Goal: Task Accomplishment & Management: Manage account settings

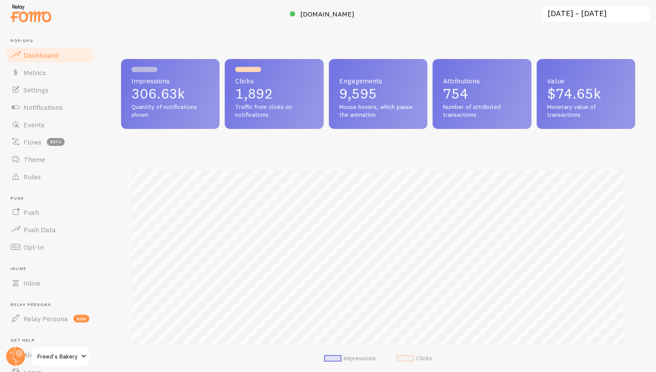
scroll to position [228, 514]
click at [47, 108] on span "Notifications" at bounding box center [42, 107] width 39 height 9
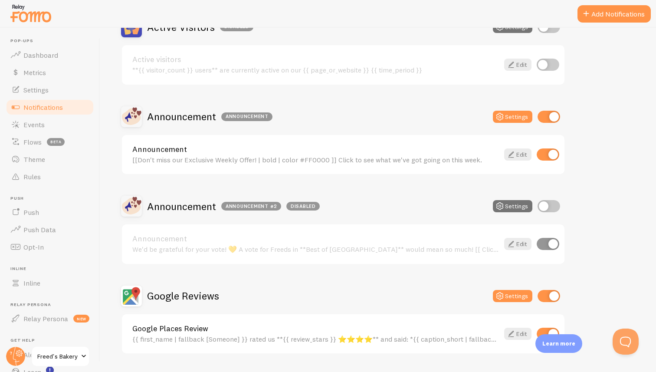
scroll to position [105, 0]
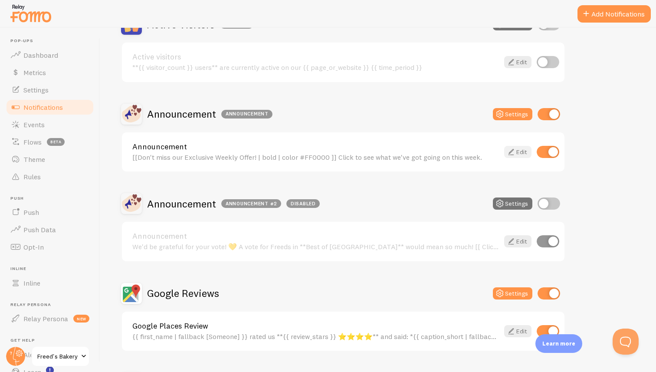
click at [524, 152] on link "Edit" at bounding box center [517, 152] width 27 height 12
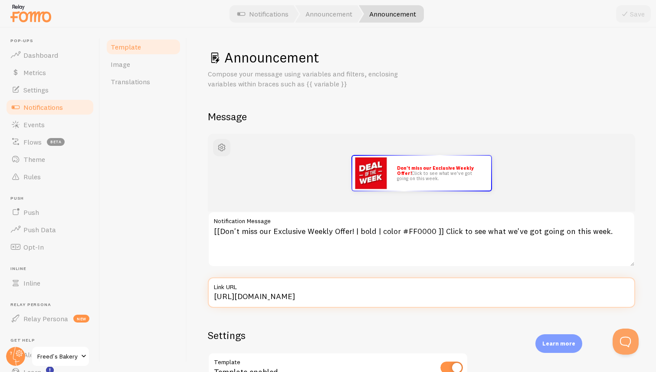
click at [326, 294] on input "[URL][DOMAIN_NAME]" at bounding box center [421, 292] width 427 height 30
click at [414, 295] on input "[URL][DOMAIN_NAME]" at bounding box center [421, 292] width 427 height 30
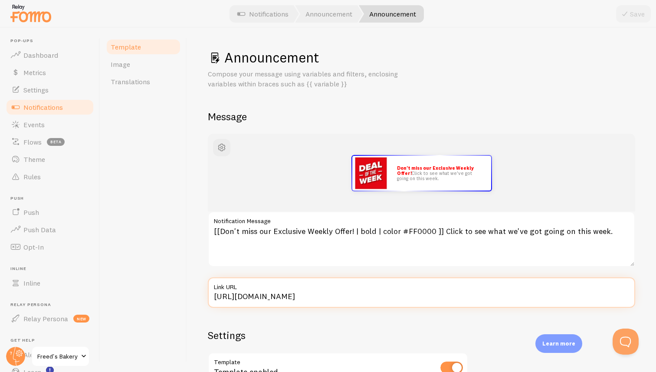
click at [414, 295] on input "[URL][DOMAIN_NAME]" at bounding box center [421, 292] width 427 height 30
paste input "text"
type input "[URL][DOMAIN_NAME]"
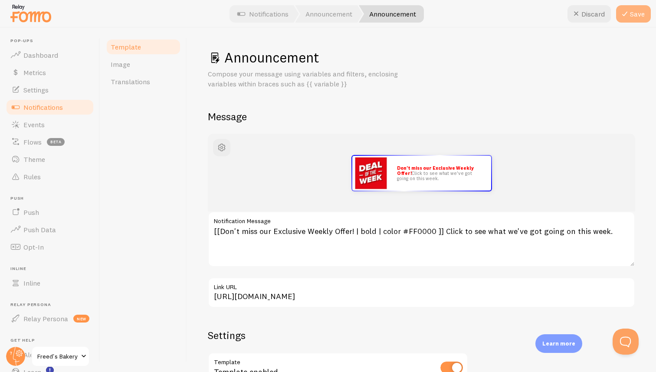
click at [641, 17] on button "Save" at bounding box center [633, 13] width 35 height 17
